Goal: Information Seeking & Learning: Learn about a topic

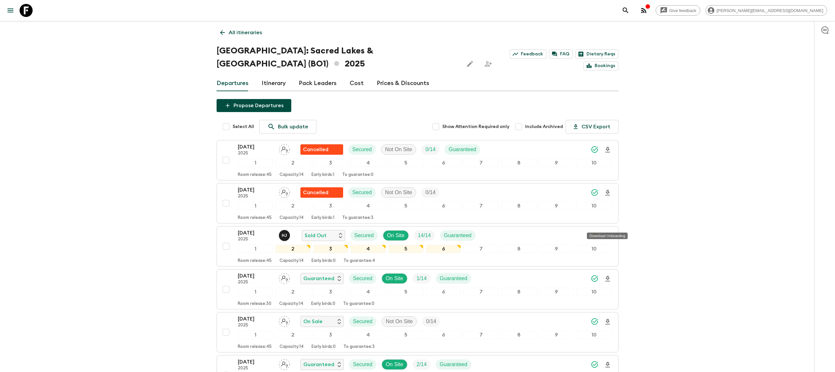
click at [27, 8] on icon at bounding box center [26, 10] width 13 height 13
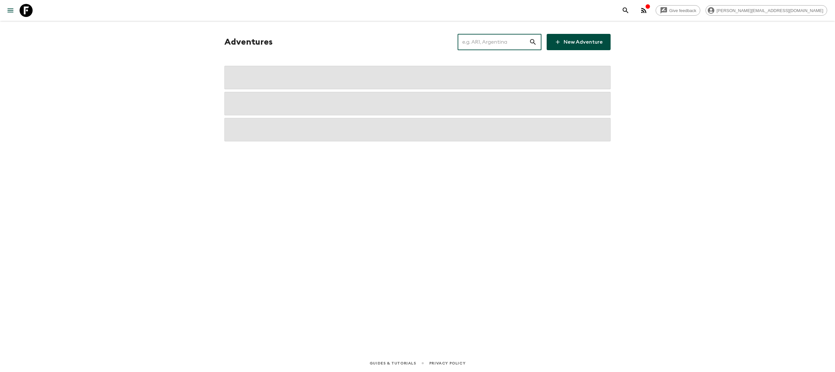
click at [490, 42] on input "text" at bounding box center [493, 42] width 71 height 18
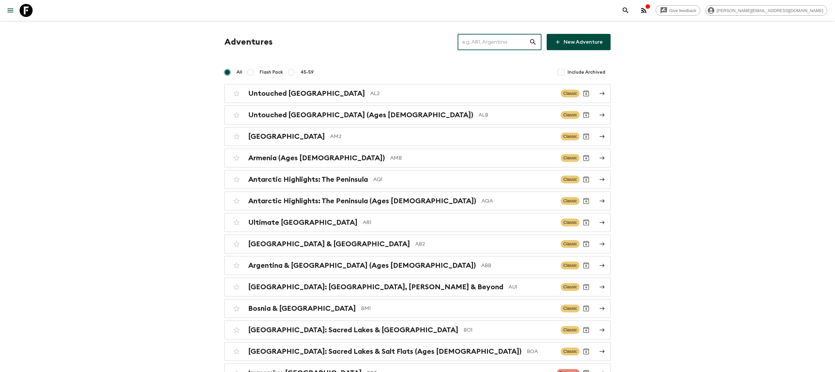
type input "g"
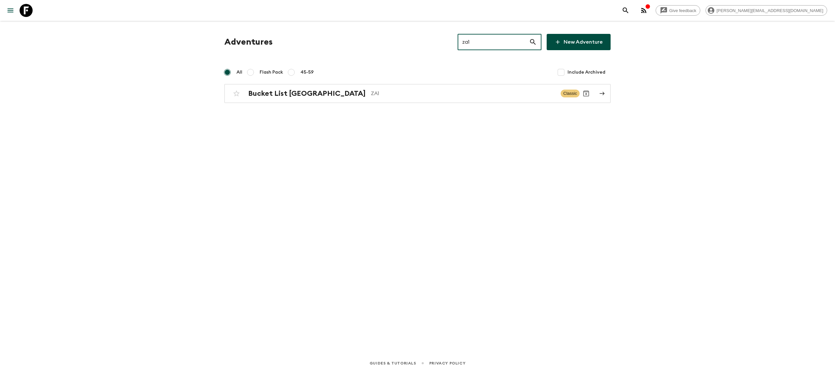
type input "za1"
click at [290, 83] on div "Adventures za1 ​ New Adventure All Flash Pack 45-59 Include Archived Bucket Lis…" at bounding box center [418, 68] width 402 height 69
click at [289, 94] on h2 "Bucket List [GEOGRAPHIC_DATA]" at bounding box center [306, 93] width 117 height 8
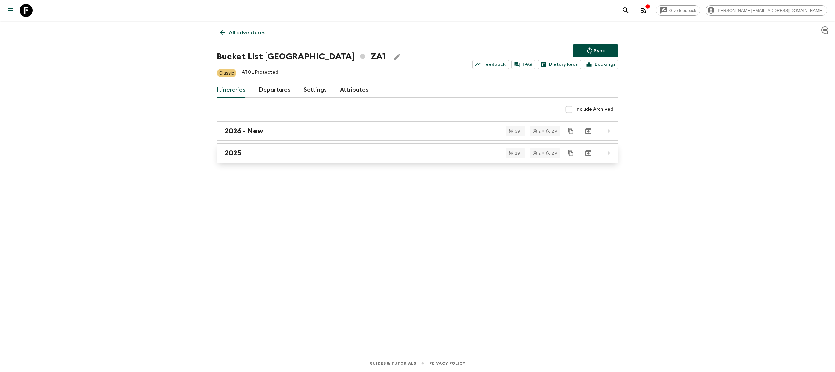
click at [288, 153] on div "2025" at bounding box center [411, 153] width 373 height 8
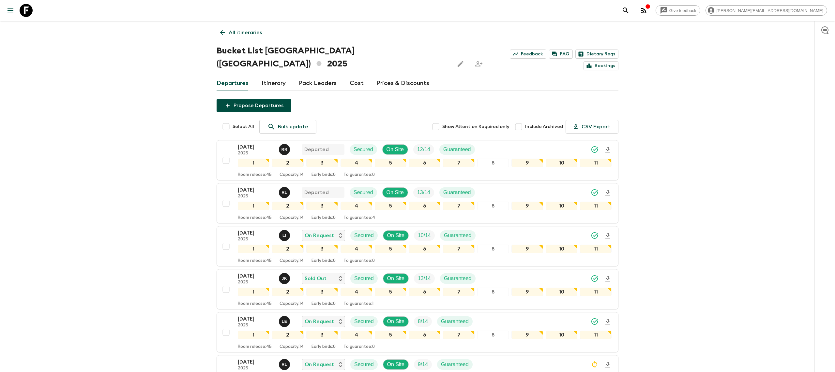
click at [246, 27] on link "All itineraries" at bounding box center [241, 32] width 49 height 13
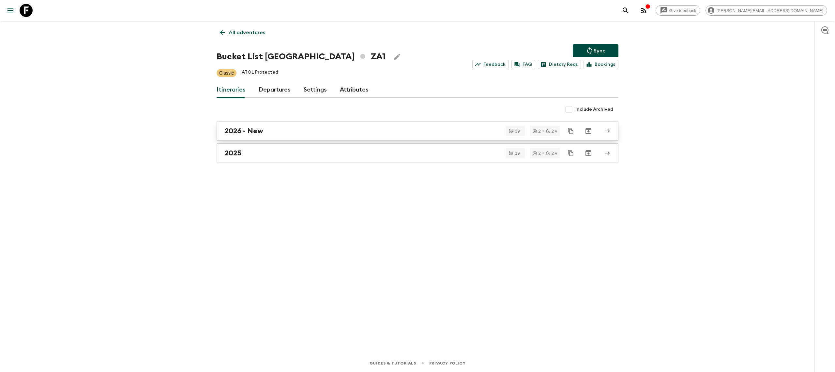
click at [253, 132] on h2 "2026 - New" at bounding box center [244, 131] width 38 height 8
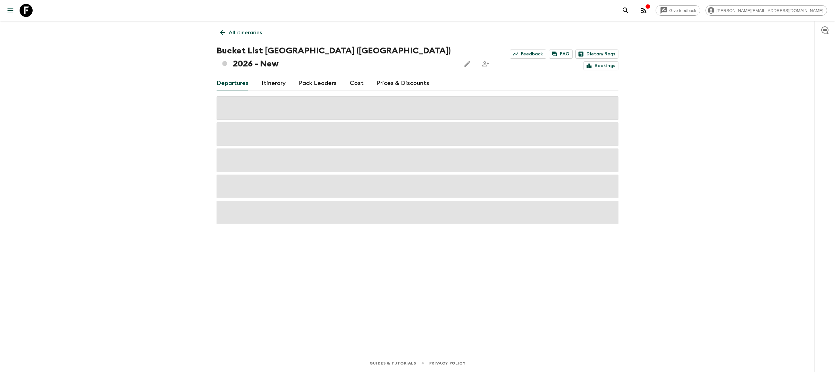
click at [271, 76] on link "Itinerary" at bounding box center [274, 84] width 24 height 16
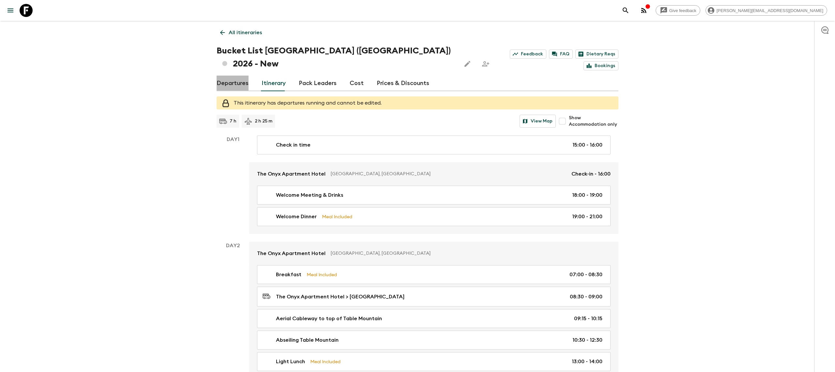
click at [224, 76] on link "Departures" at bounding box center [233, 84] width 32 height 16
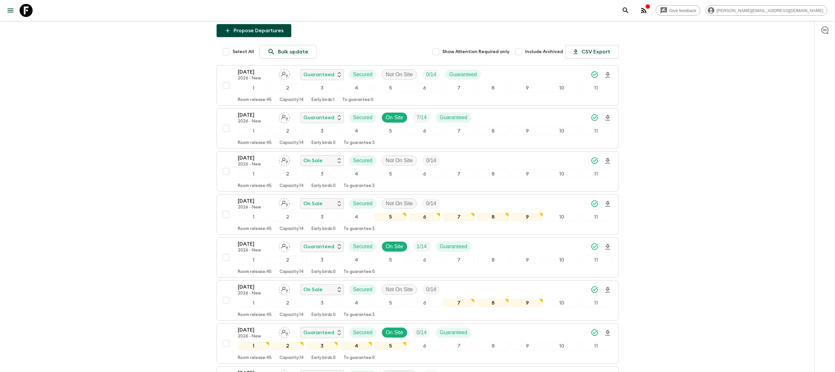
scroll to position [5, 0]
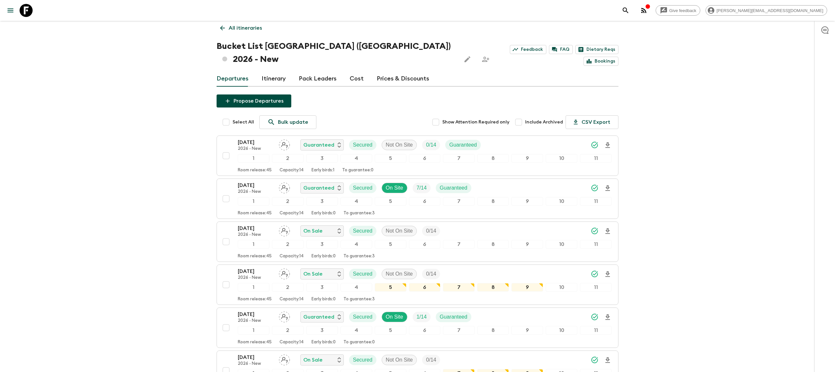
click at [239, 28] on p "All itineraries" at bounding box center [245, 28] width 33 height 8
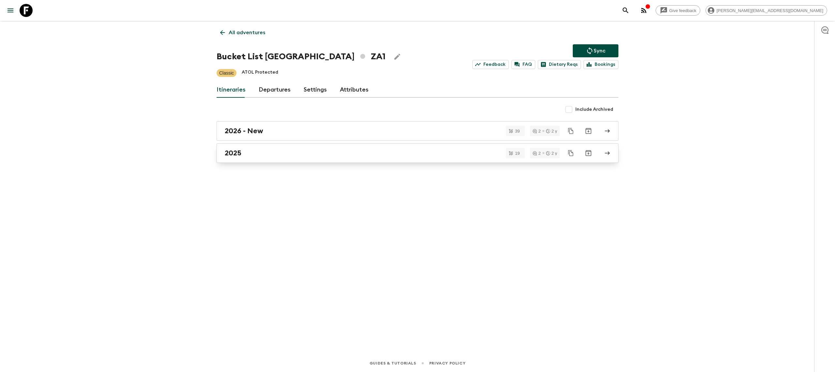
click at [258, 158] on link "2025" at bounding box center [418, 153] width 402 height 20
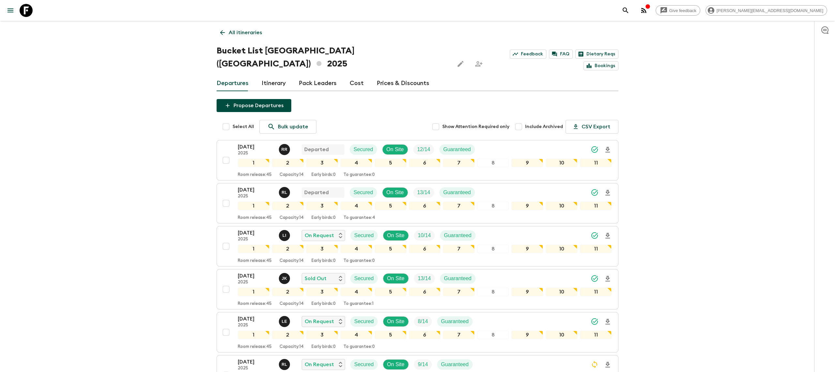
click at [522, 120] on input "Include Archived" at bounding box center [518, 126] width 13 height 13
checkbox input "true"
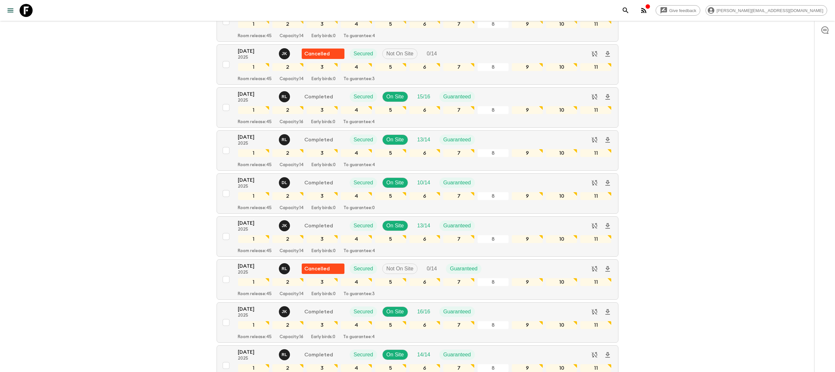
scroll to position [2590, 0]
